Goal: Task Accomplishment & Management: Manage account settings

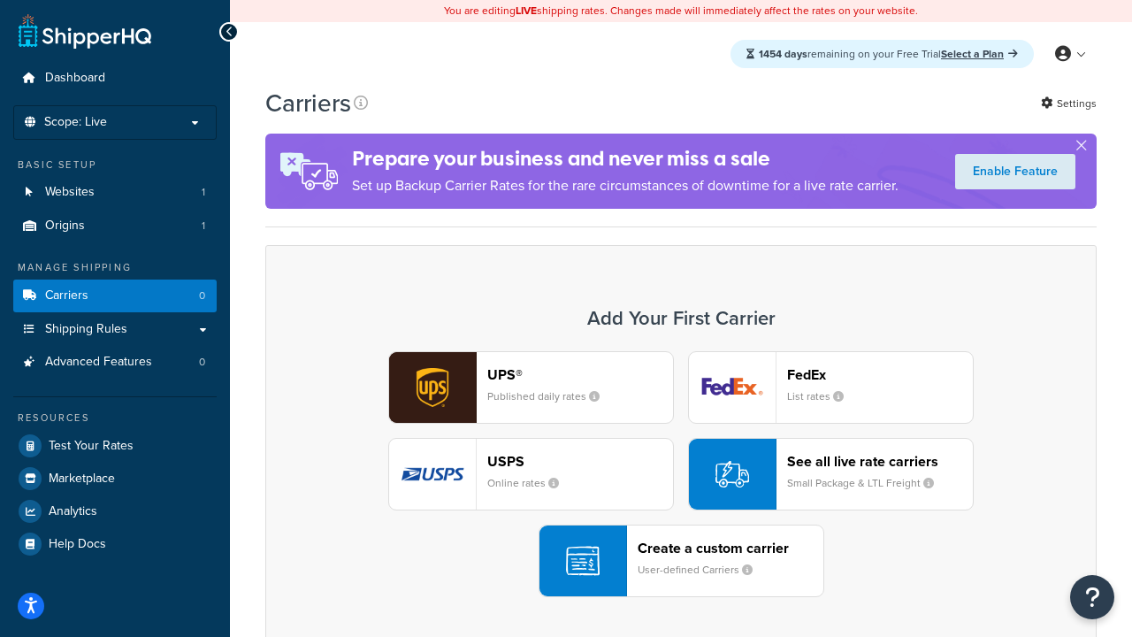
click at [681, 474] on div "UPS® Published daily rates FedEx List rates USPS Online rates See all live rate…" at bounding box center [681, 474] width 794 height 246
click at [880, 374] on header "FedEx" at bounding box center [880, 374] width 186 height 17
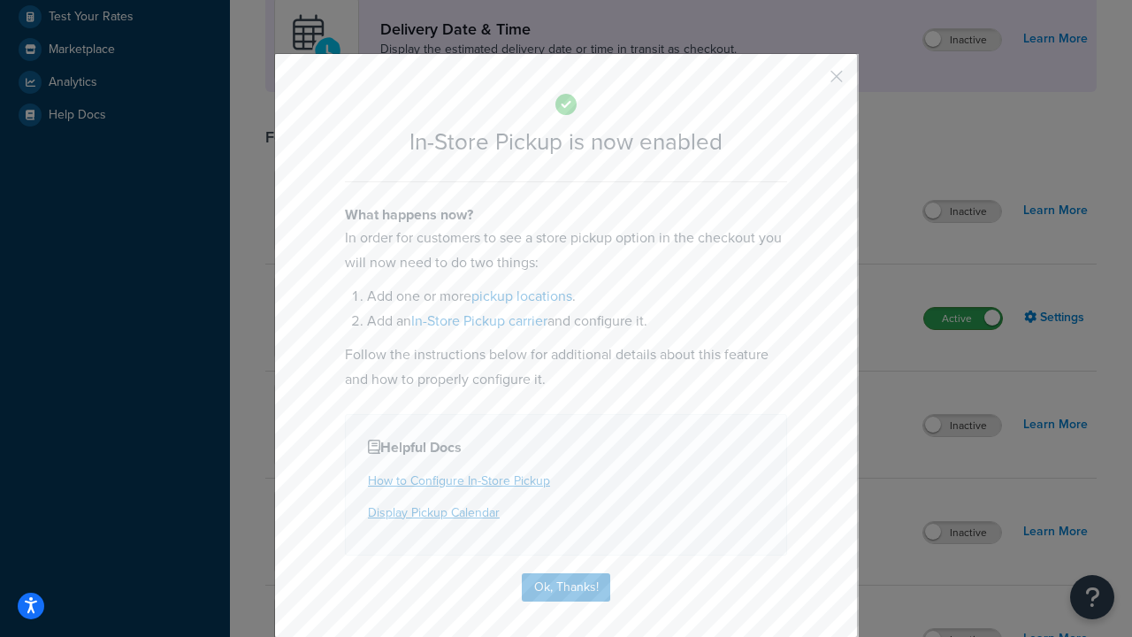
scroll to position [496, 0]
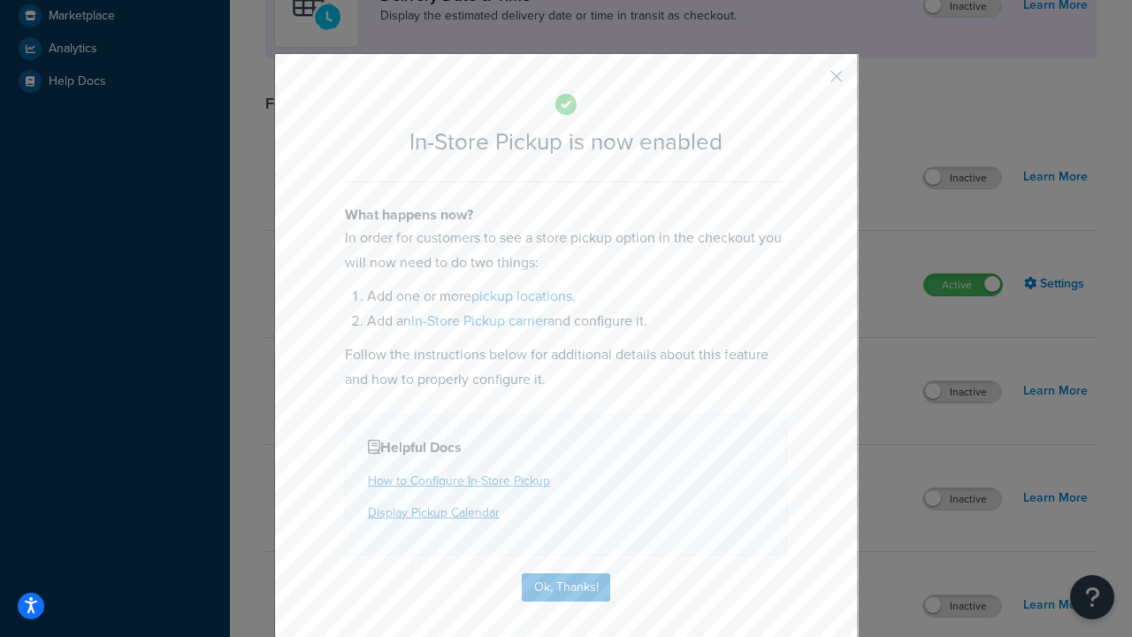
click at [810, 82] on button "button" at bounding box center [810, 82] width 4 height 4
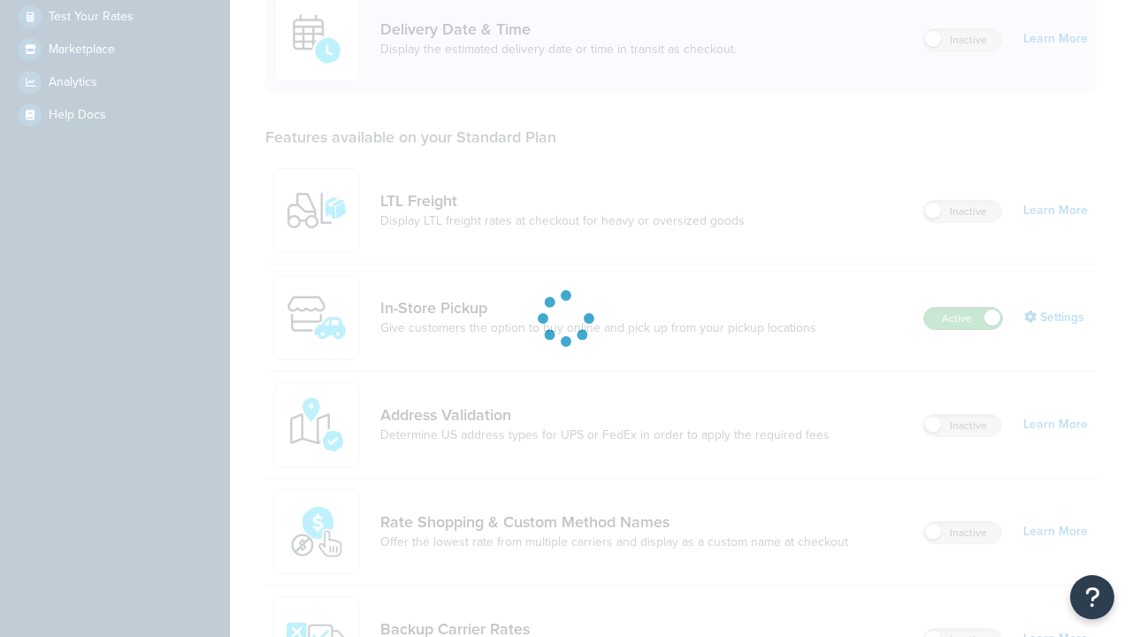
click at [963, 308] on label "Active" at bounding box center [963, 318] width 78 height 21
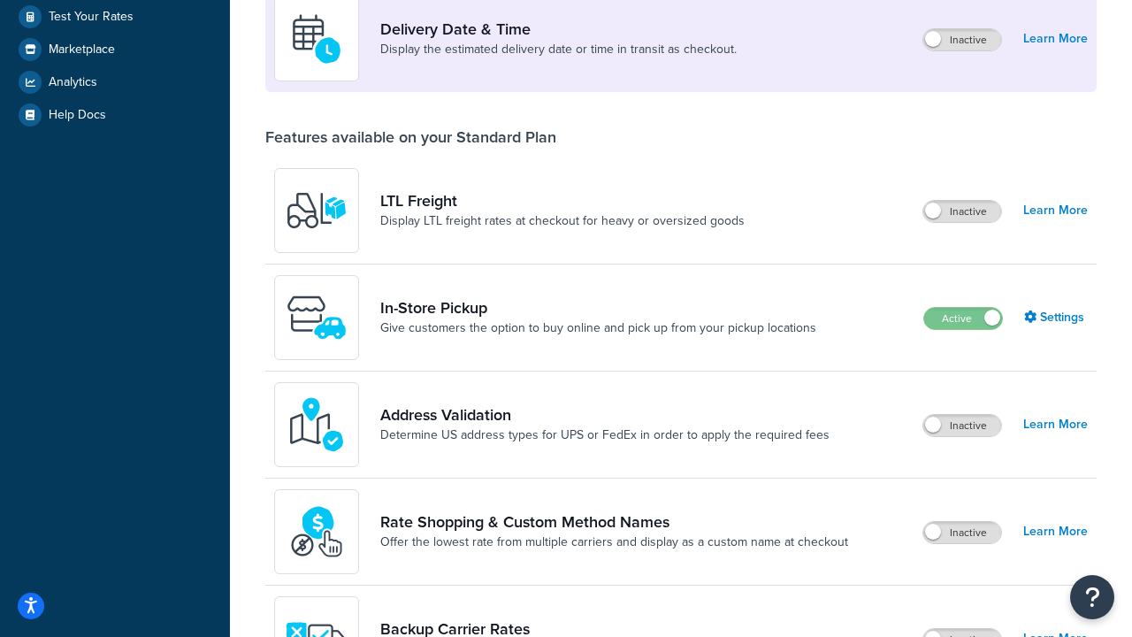
scroll to position [770, 0]
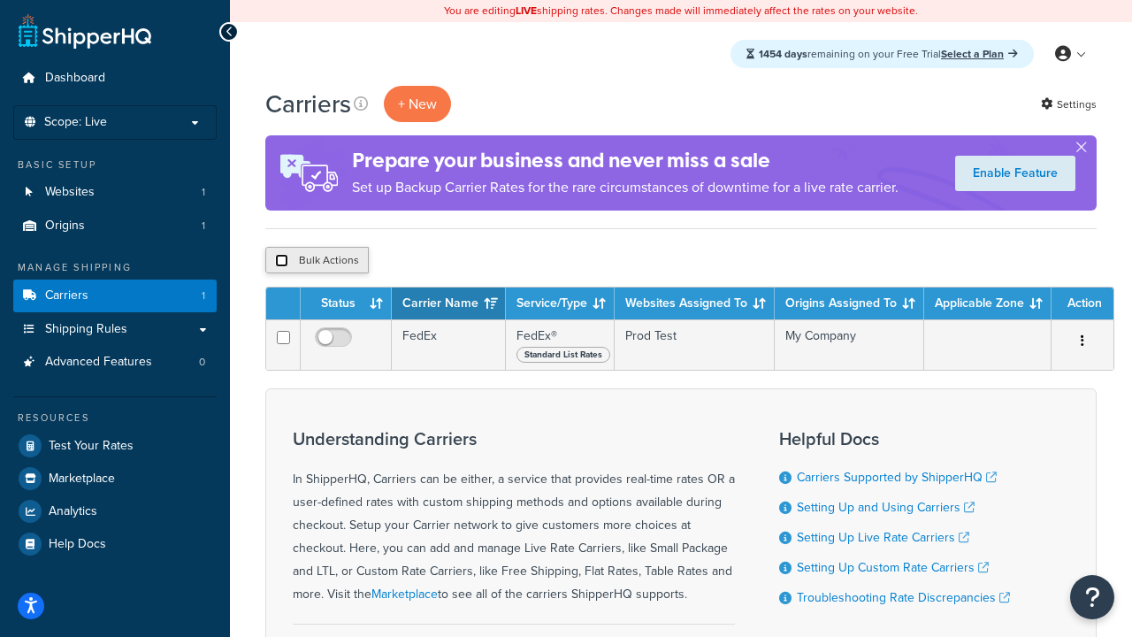
click at [281, 261] on input "checkbox" at bounding box center [281, 260] width 13 height 13
checkbox input "true"
click at [476, 261] on button "Delete" at bounding box center [471, 260] width 61 height 27
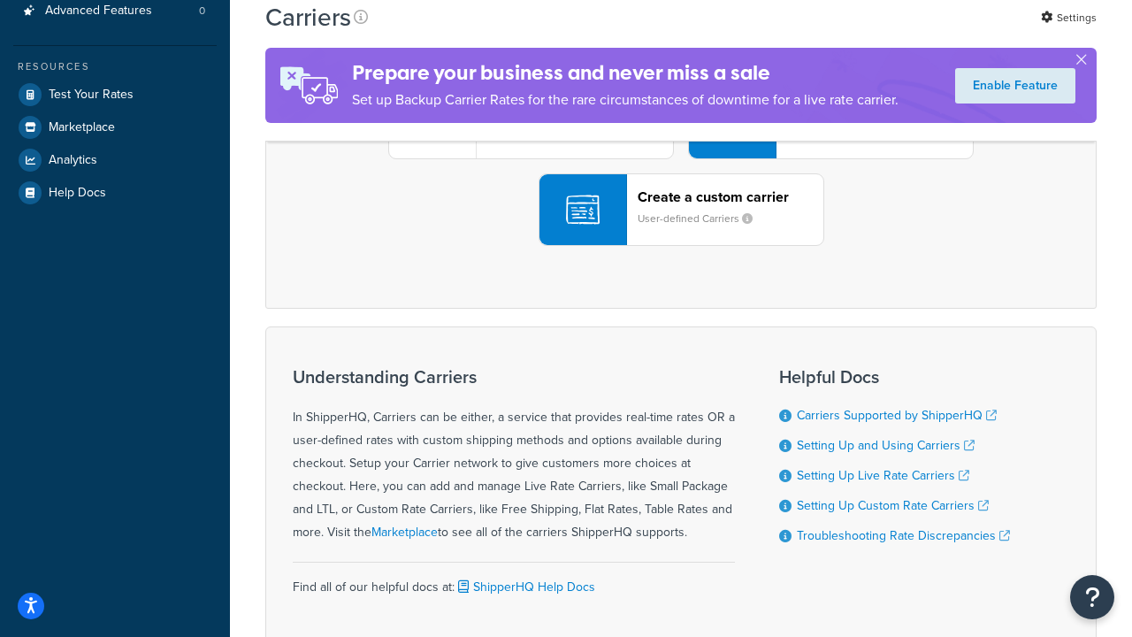
click at [681, 246] on div "UPS® Published daily rates FedEx List rates USPS Online rates See all live rate…" at bounding box center [681, 123] width 794 height 246
click at [681, 231] on div "Create a custom carrier User-defined Carriers" at bounding box center [730, 209] width 186 height 42
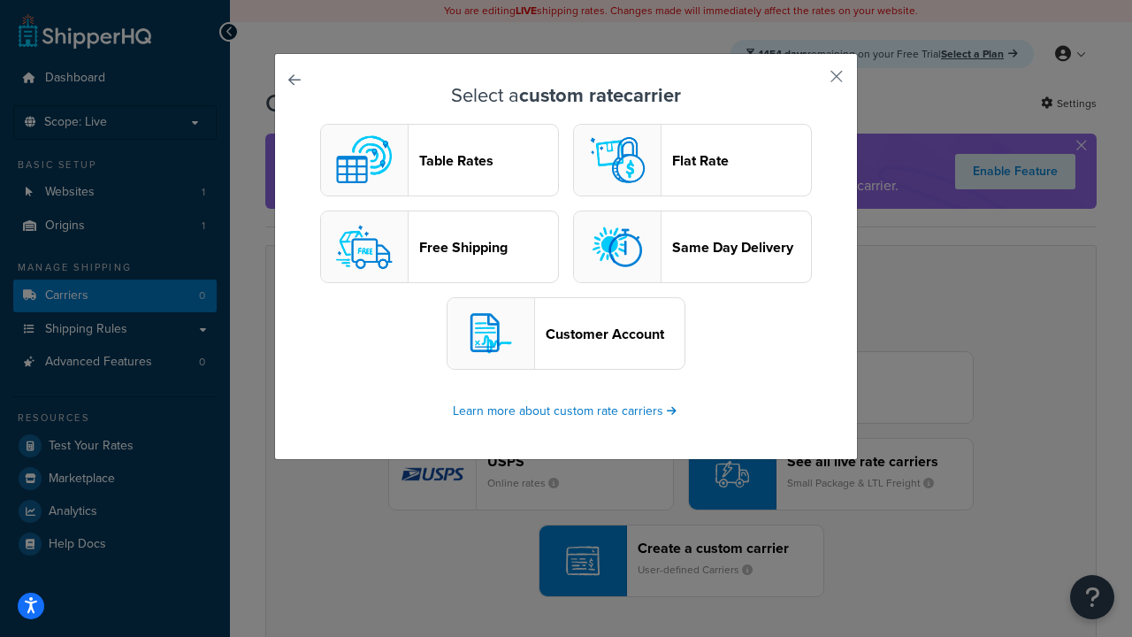
click at [439, 160] on header "Table Rates" at bounding box center [488, 160] width 139 height 17
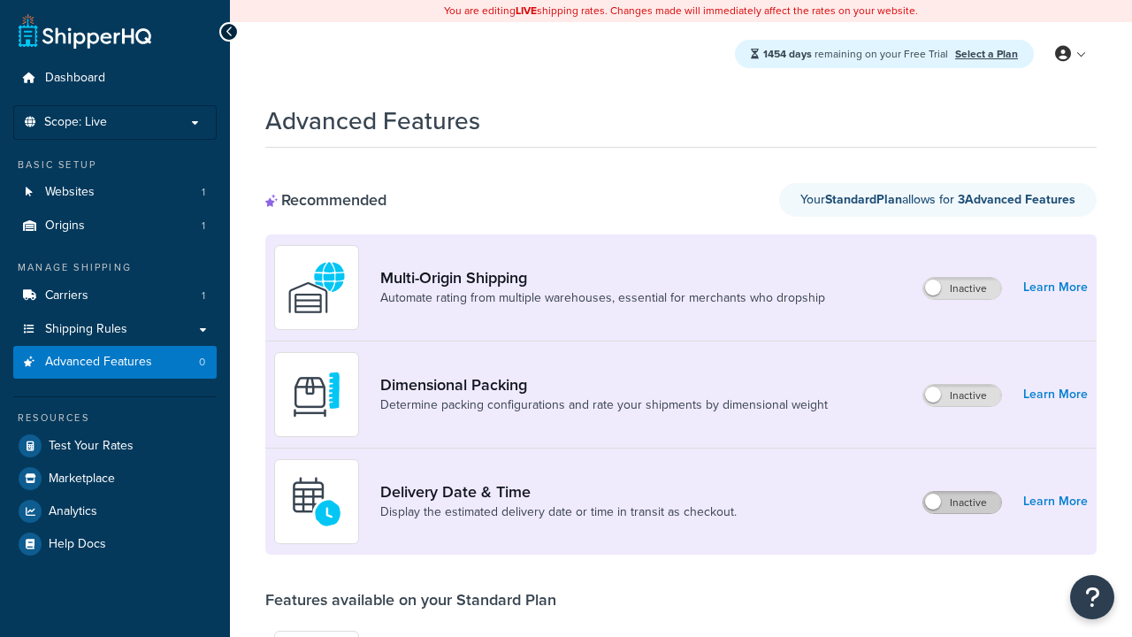
click at [962, 502] on label "Inactive" at bounding box center [962, 502] width 78 height 21
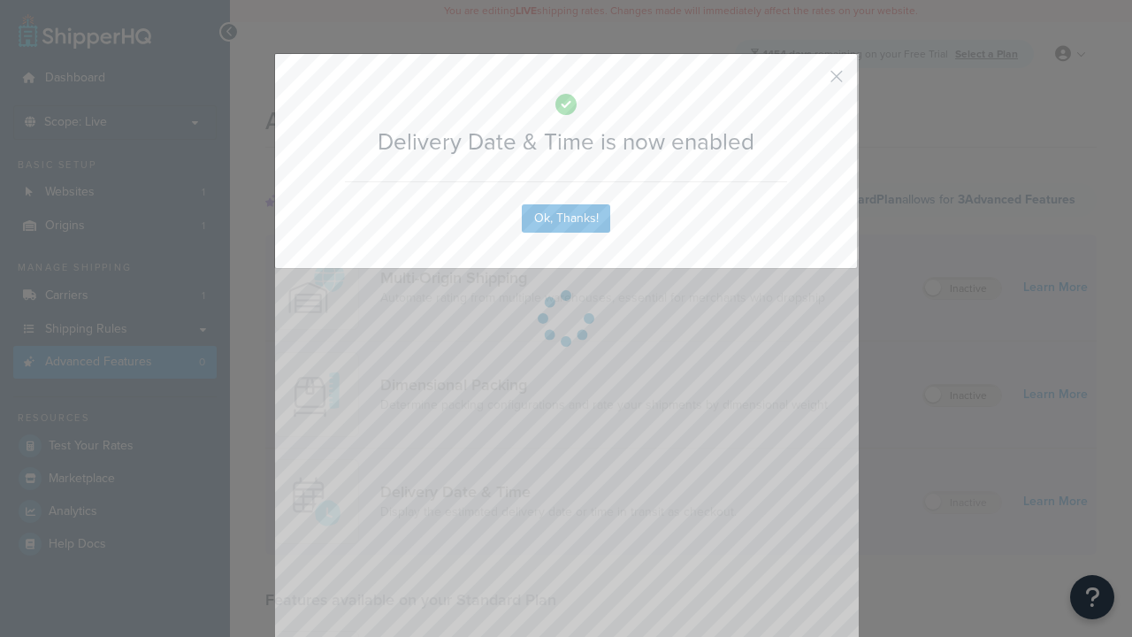
click at [810, 80] on button "button" at bounding box center [810, 82] width 4 height 4
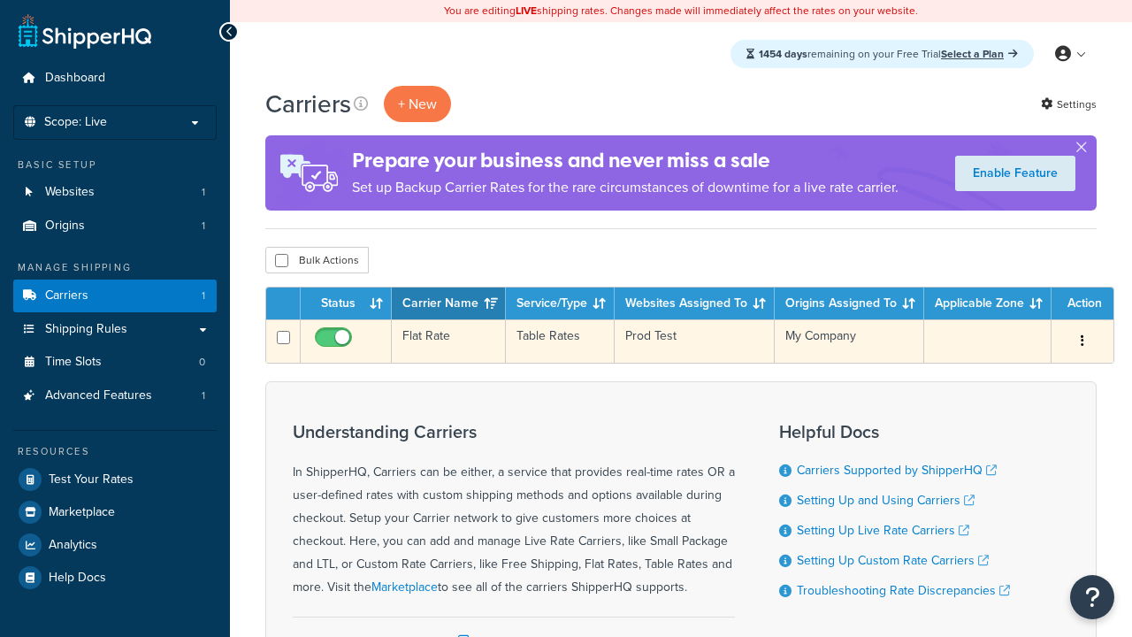
click at [448, 341] on td "Flat Rate" at bounding box center [449, 340] width 114 height 43
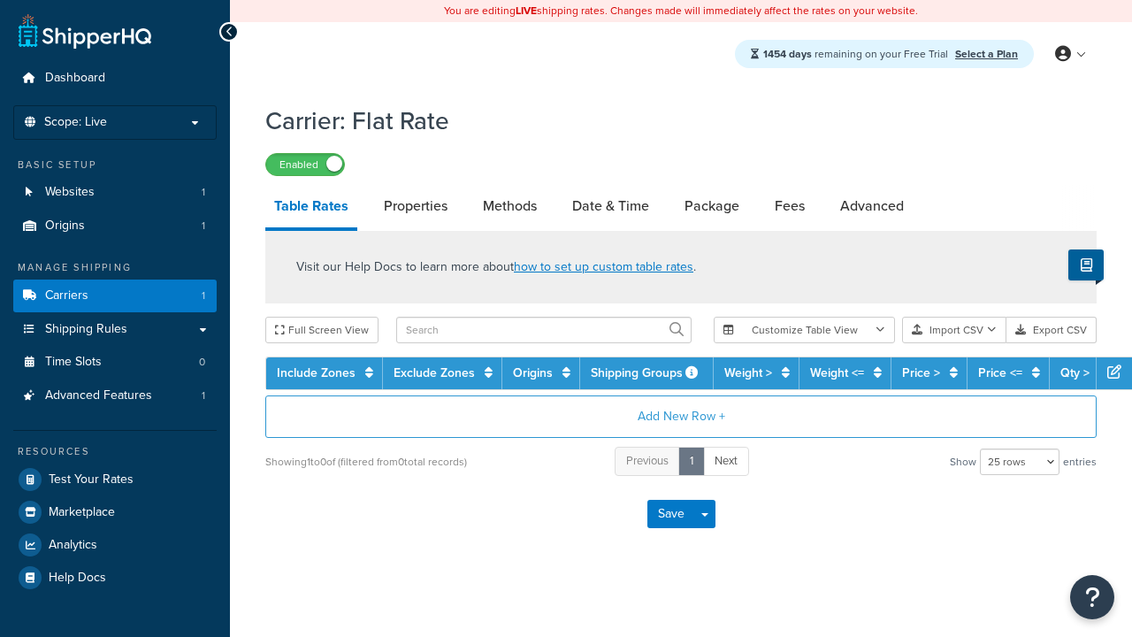
select select "25"
click at [610, 207] on link "Date & Time" at bounding box center [610, 206] width 95 height 42
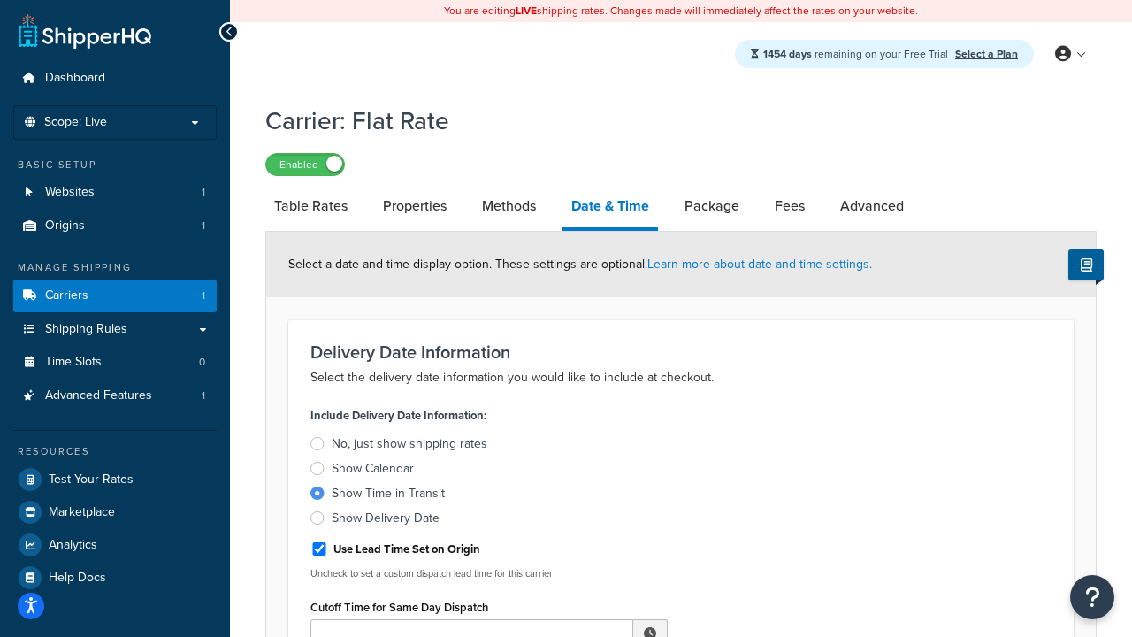
click at [388, 496] on div "Show Time in Transit" at bounding box center [388, 493] width 113 height 18
click at [0, 0] on input "Show Time in Transit" at bounding box center [0, 0] width 0 height 0
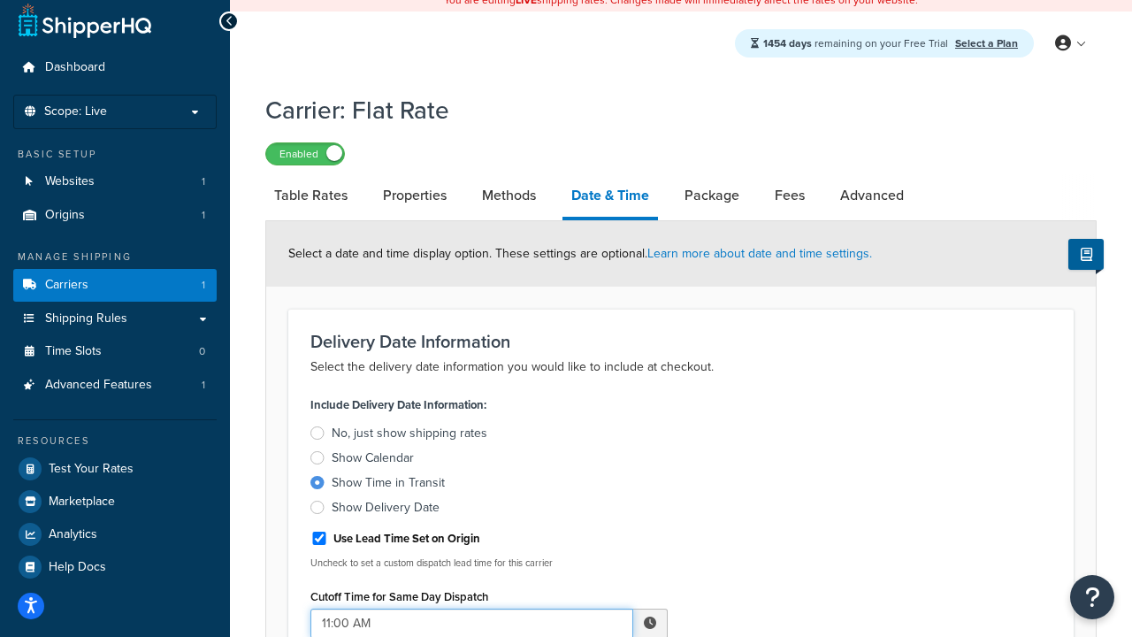
type input "11:00 AM"
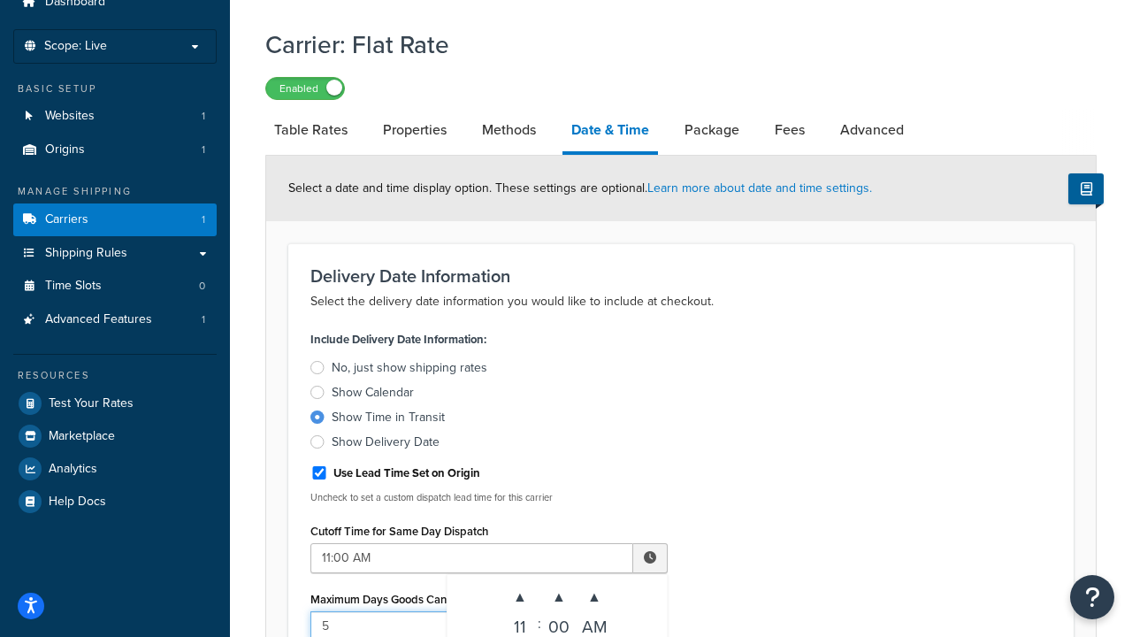
type input "5"
type input "Delivered on:"
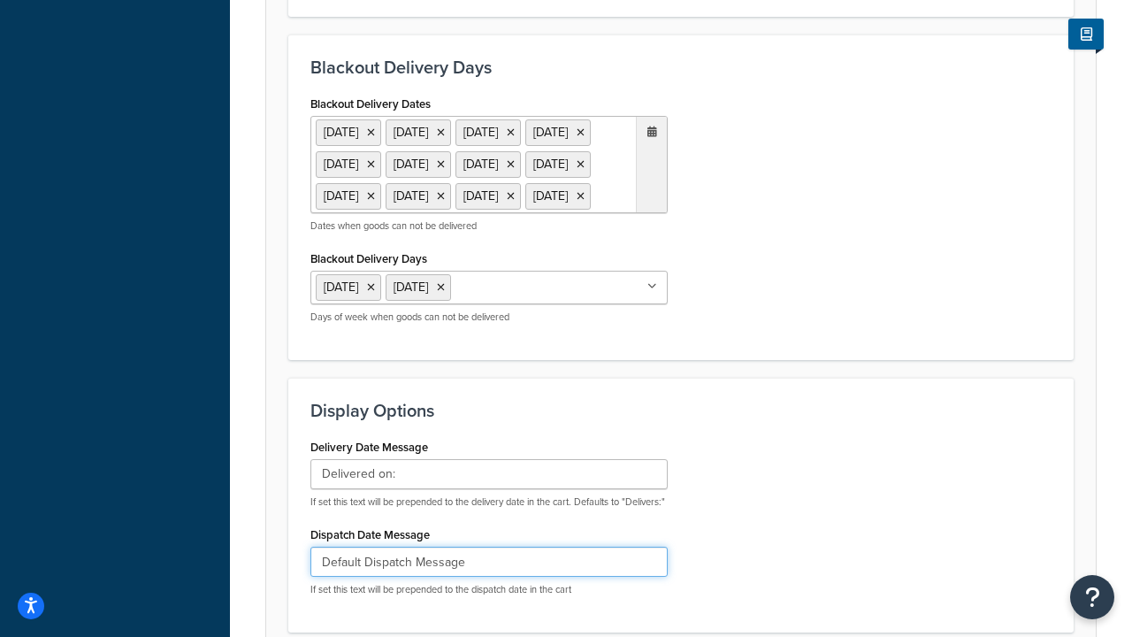
type input "Default Dispatch Message"
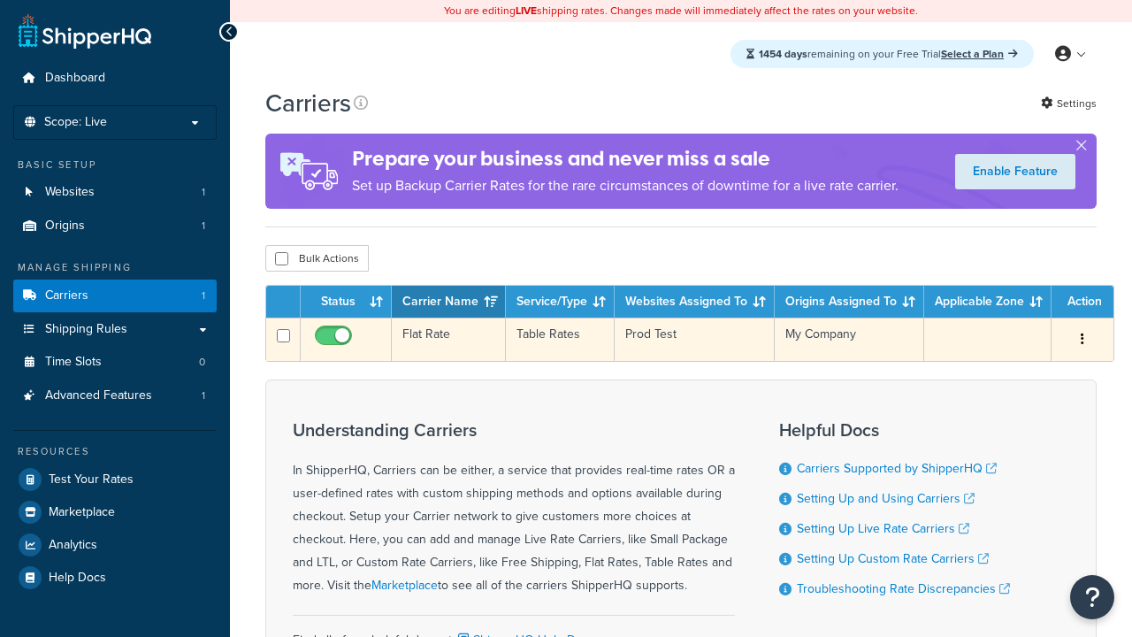
click at [448, 339] on td "Flat Rate" at bounding box center [449, 338] width 114 height 43
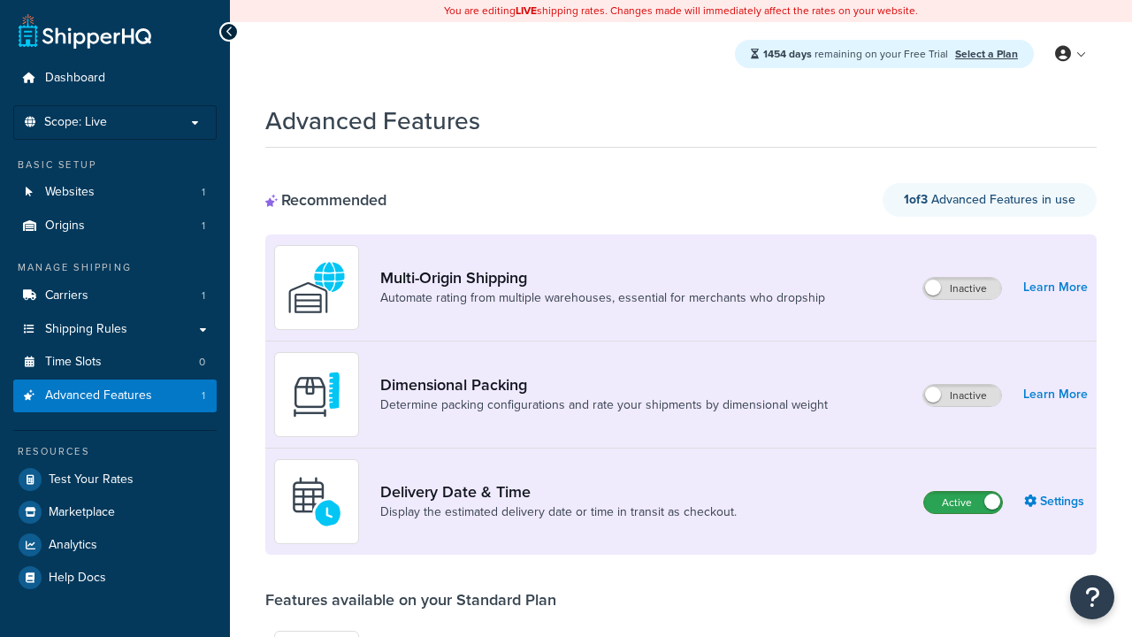
click at [963, 502] on label "Active" at bounding box center [963, 502] width 78 height 21
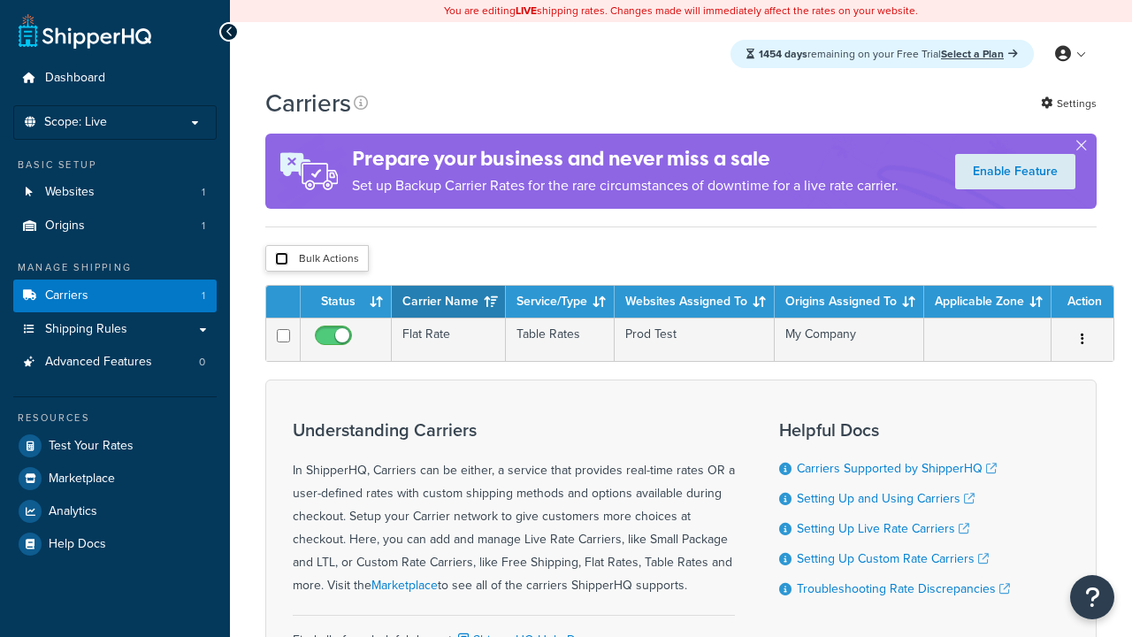
click at [281, 261] on input "checkbox" at bounding box center [281, 258] width 13 height 13
checkbox input "true"
click at [0, 0] on button "Delete" at bounding box center [0, 0] width 0 height 0
